Goal: Transaction & Acquisition: Download file/media

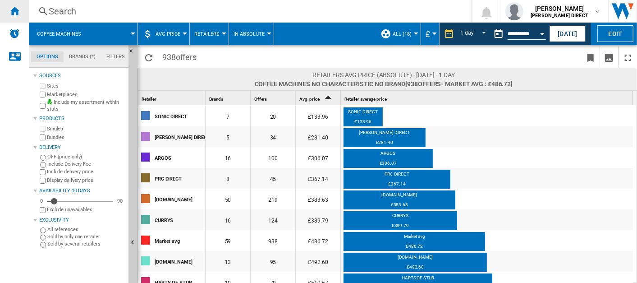
click at [18, 6] on ng-md-icon "Home" at bounding box center [14, 10] width 11 height 11
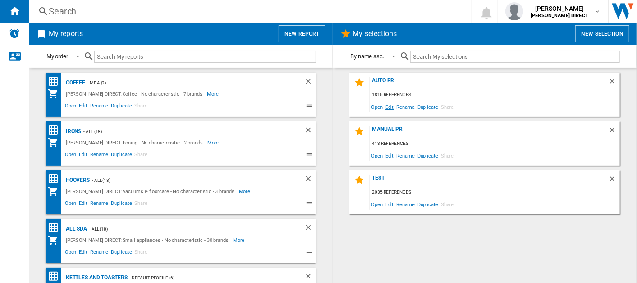
click at [394, 106] on span "Edit" at bounding box center [389, 106] width 11 height 12
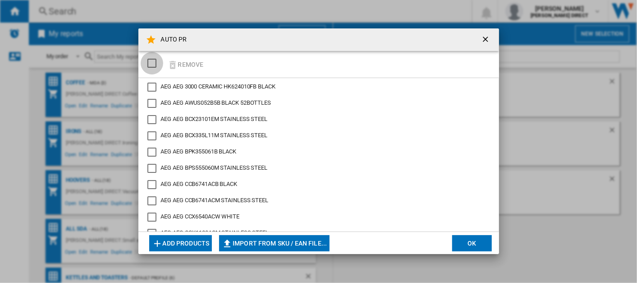
click at [151, 63] on div "SELECTIONS.EDITION_POPUP.SELECT_DESELECT" at bounding box center [151, 63] width 9 height 9
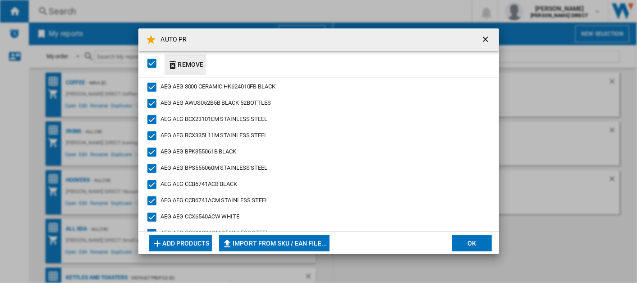
click at [197, 63] on button "Remove" at bounding box center [185, 64] width 42 height 21
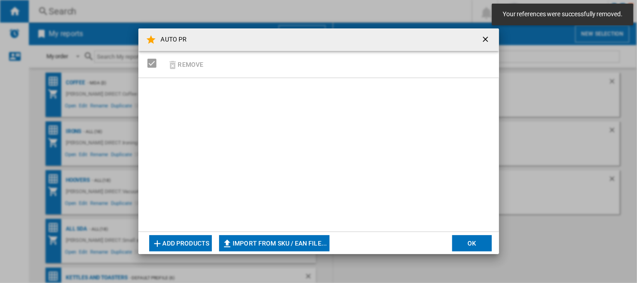
click at [261, 246] on button "Import from SKU / EAN file..." at bounding box center [274, 243] width 110 height 16
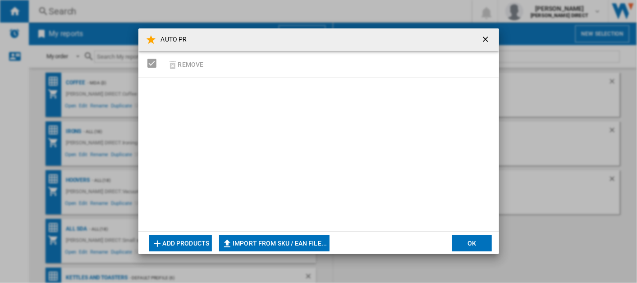
type input "**********"
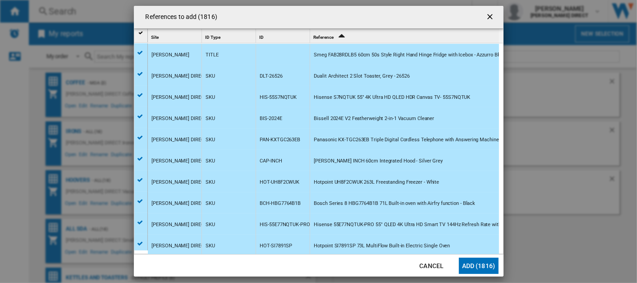
click at [480, 266] on button "Add (1816)" at bounding box center [479, 265] width 40 height 16
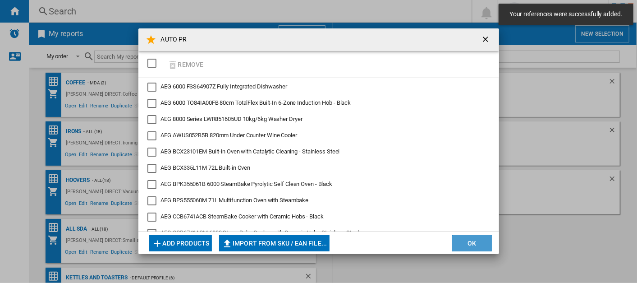
click at [478, 248] on button "OK" at bounding box center [472, 243] width 40 height 16
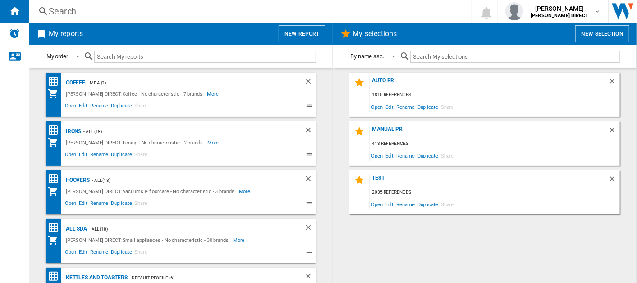
click at [391, 86] on div "AUTO PR" at bounding box center [489, 83] width 238 height 12
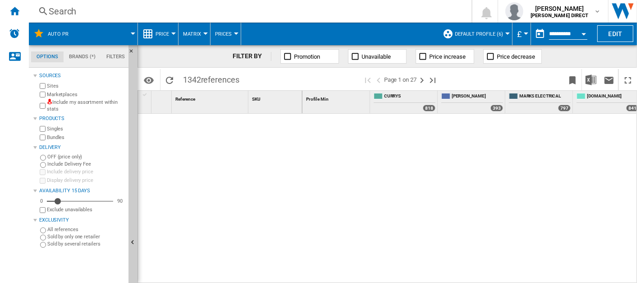
click at [48, 96] on label "Marketplaces" at bounding box center [86, 94] width 78 height 7
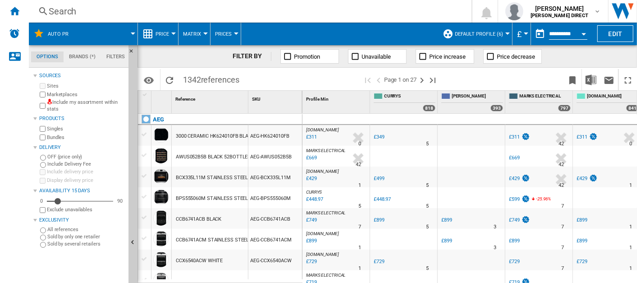
click at [52, 133] on div "Bundles" at bounding box center [81, 137] width 87 height 9
click at [48, 135] on label "Bundles" at bounding box center [86, 137] width 78 height 7
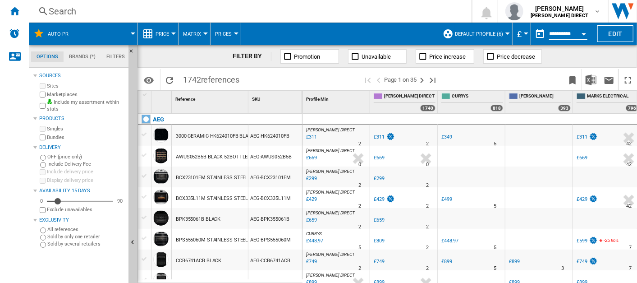
click at [489, 37] on button "Default profile (6)" at bounding box center [481, 34] width 53 height 23
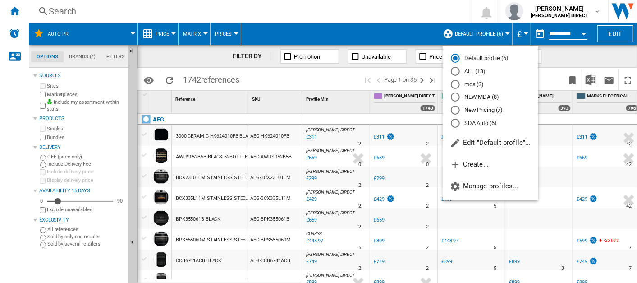
click at [484, 110] on md-radio-button "New Pricing (7)" at bounding box center [490, 110] width 79 height 9
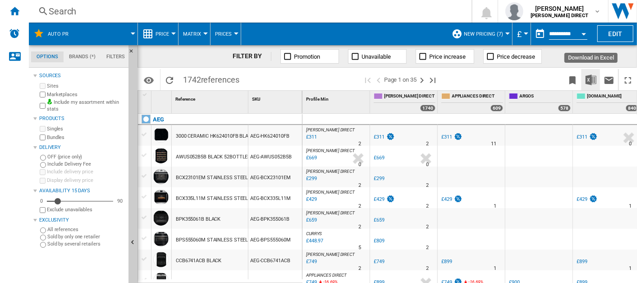
click at [583, 76] on button "Download in Excel" at bounding box center [591, 79] width 18 height 21
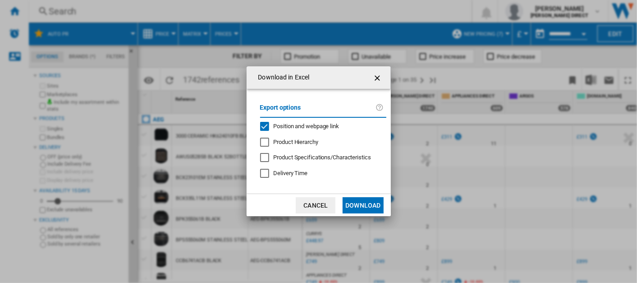
click at [263, 122] on div "Position and webpage link" at bounding box center [264, 126] width 9 height 9
click at [358, 203] on button "Download" at bounding box center [362, 205] width 41 height 16
